Goal: Task Accomplishment & Management: Manage account settings

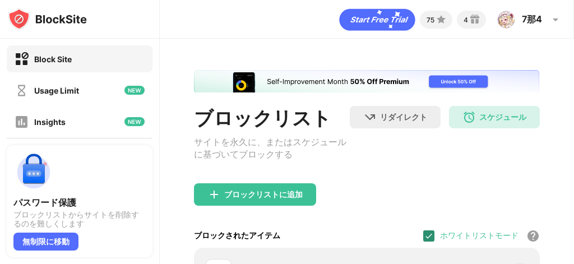
click at [425, 240] on img at bounding box center [429, 236] width 9 height 9
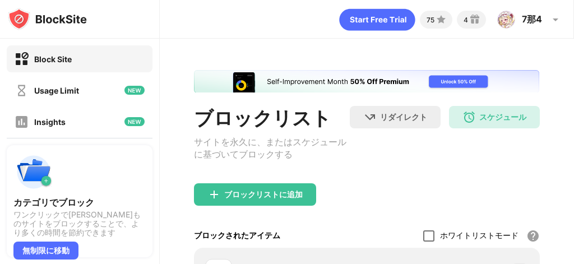
click at [423, 242] on div at bounding box center [428, 235] width 11 height 11
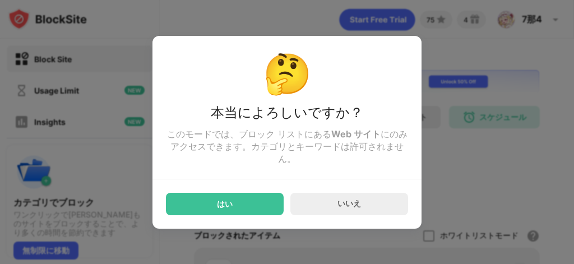
click at [199, 214] on div "はい" at bounding box center [225, 204] width 118 height 22
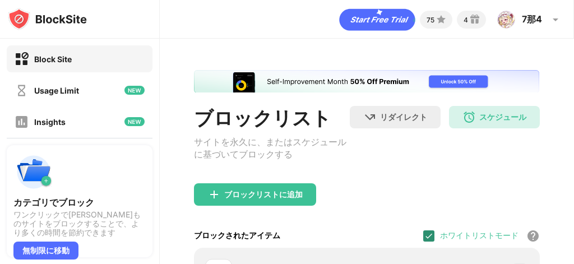
click at [423, 240] on div at bounding box center [428, 235] width 11 height 11
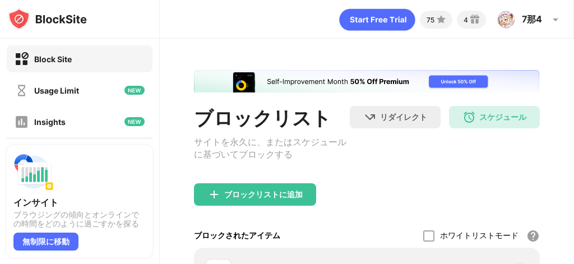
click at [421, 202] on div "ブロックリストに追加" at bounding box center [366, 203] width 345 height 40
click at [423, 231] on div "ホワイトリストモード ホワイトリスト以外のすべての Web サイトをブロックします。ホワイトリスト モードは URL でのみ機能し、カテゴリやキーワードは含ま…" at bounding box center [481, 236] width 117 height 24
click at [423, 246] on div "ホワイトリストモード ホワイトリスト以外のすべての Web サイトをブロックします。ホワイトリスト モードは URL でのみ機能し、カテゴリやキーワードは含ま…" at bounding box center [481, 236] width 117 height 24
click at [423, 242] on div at bounding box center [428, 235] width 11 height 11
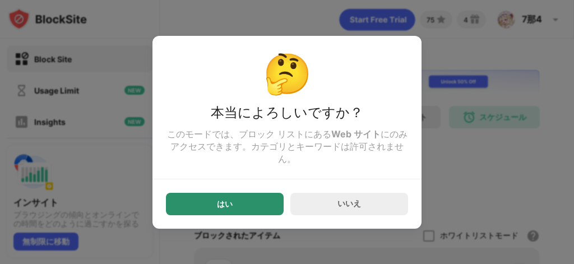
click at [265, 205] on div "はい" at bounding box center [225, 204] width 118 height 22
